Goal: Information Seeking & Learning: Learn about a topic

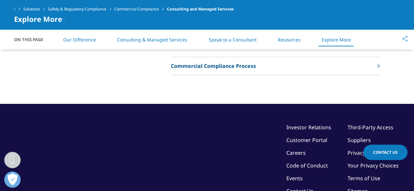
scroll to position [1700, 0]
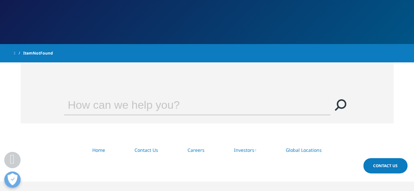
scroll to position [118, 0]
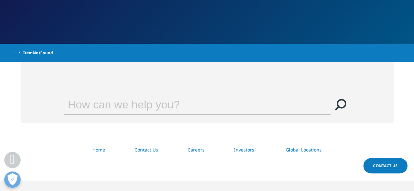
click at [158, 97] on input "Search" at bounding box center [188, 105] width 248 height 20
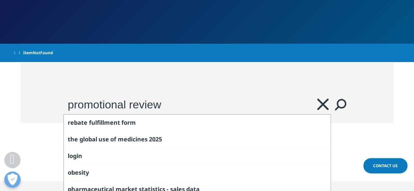
type input "promotional review"
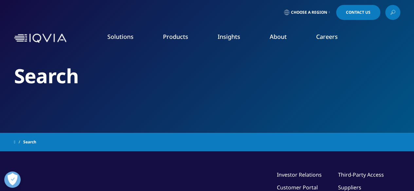
type input "promotional review"
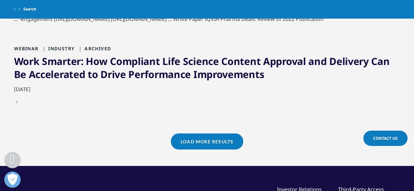
scroll to position [819, 0]
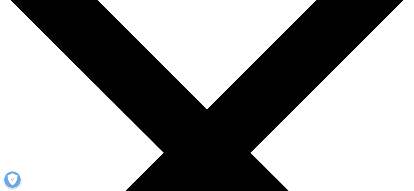
scroll to position [61, 0]
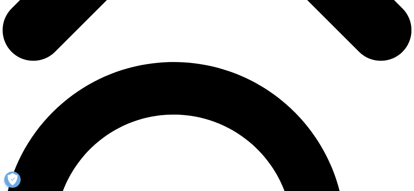
scroll to position [358, 0]
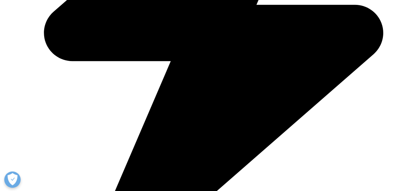
drag, startPoint x: 278, startPoint y: 148, endPoint x: 258, endPoint y: 115, distance: 38.6
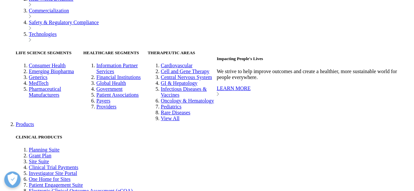
scroll to position [1129, 0]
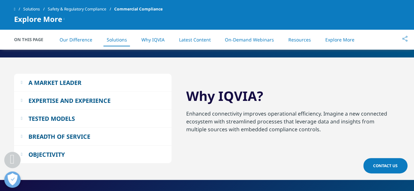
scroll to position [802, 0]
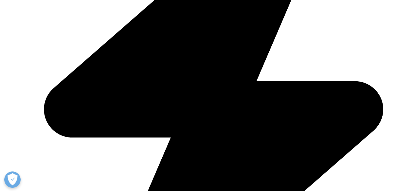
scroll to position [1486, 0]
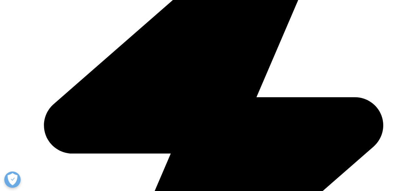
scroll to position [1469, 0]
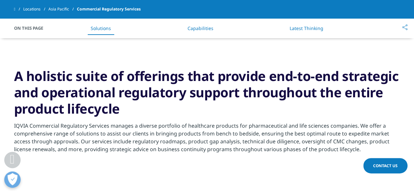
scroll to position [477, 0]
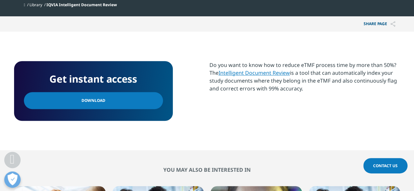
scroll to position [225, 0]
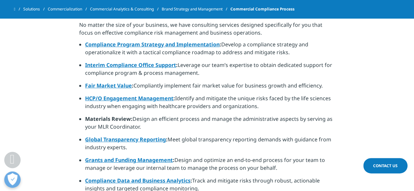
scroll to position [271, 0]
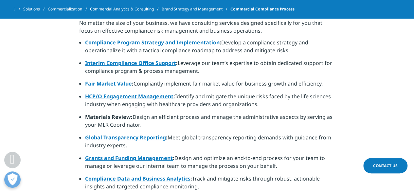
click at [115, 115] on strong "Materials Review:" at bounding box center [108, 117] width 47 height 7
click at [163, 121] on li "Materials Review: Design an efficient process and manage the administrative asp…" at bounding box center [210, 123] width 250 height 21
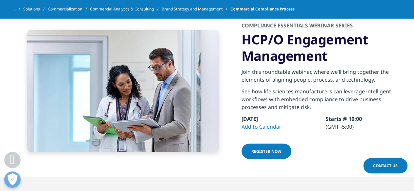
scroll to position [917, 0]
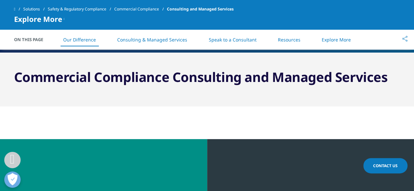
scroll to position [258, 0]
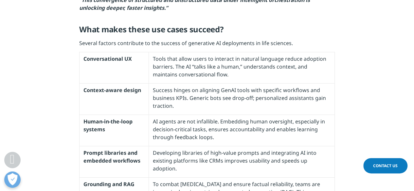
scroll to position [772, 0]
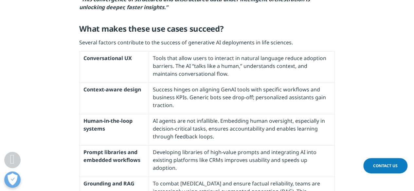
click at [266, 77] on p "Tools that allow users to interact in natural language reduce adoption barriers…" at bounding box center [242, 68] width 179 height 28
